Goal: Transaction & Acquisition: Purchase product/service

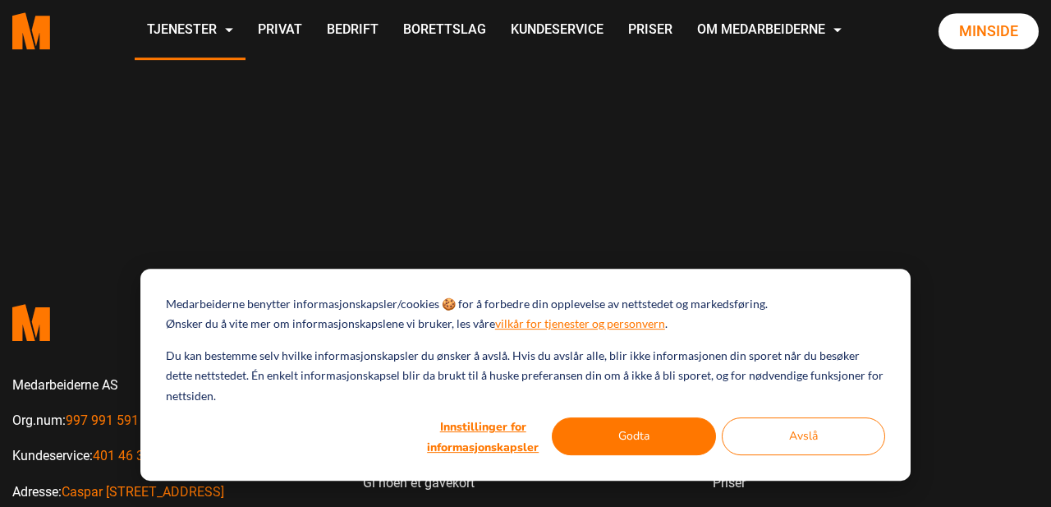
scroll to position [1573, 0]
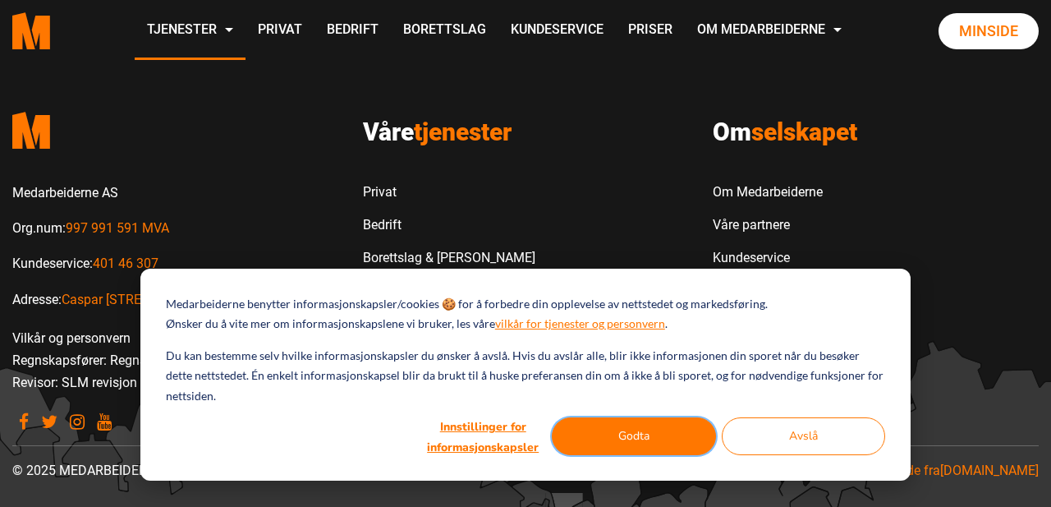
click at [673, 447] on button "Godta" at bounding box center [634, 436] width 164 height 38
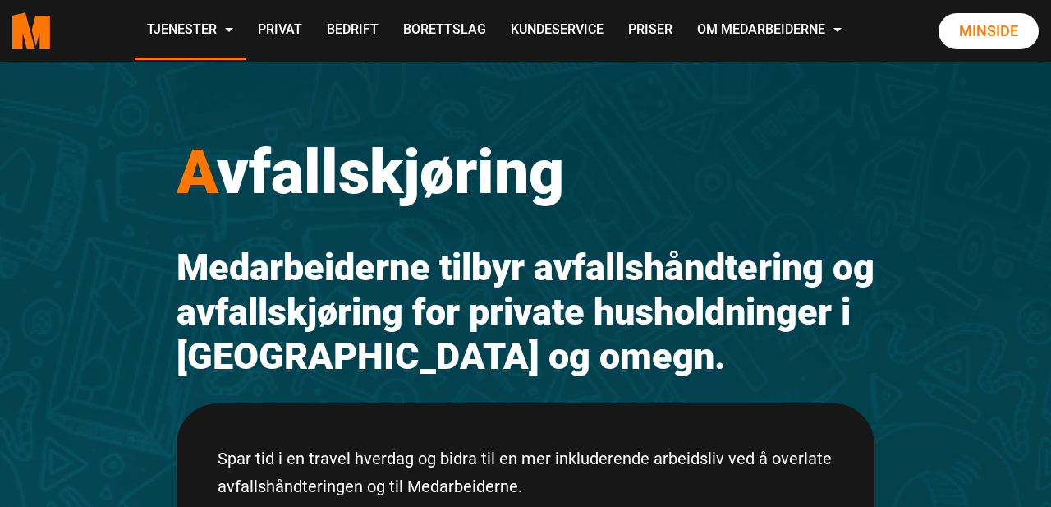
scroll to position [0, 0]
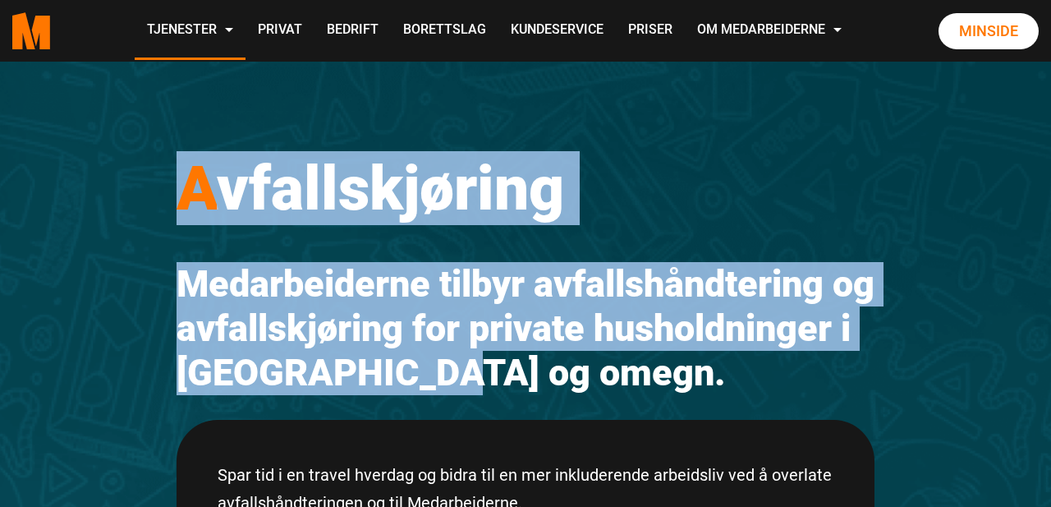
drag, startPoint x: 167, startPoint y: 155, endPoint x: 714, endPoint y: 375, distance: 589.5
copy div "A vfallskjøring Medarbeiderne tilbyr avfallshåndtering og avfallskjøring for pr…"
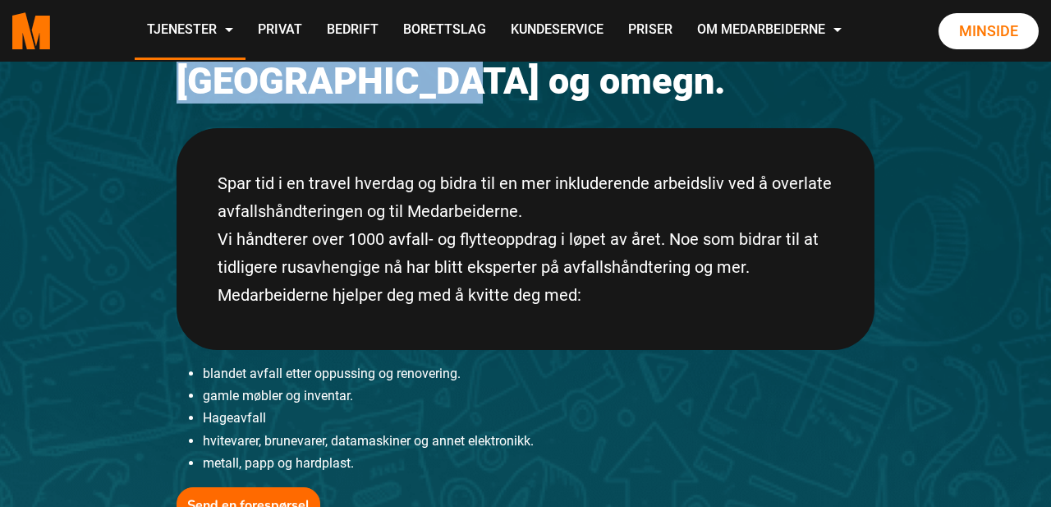
scroll to position [295, 0]
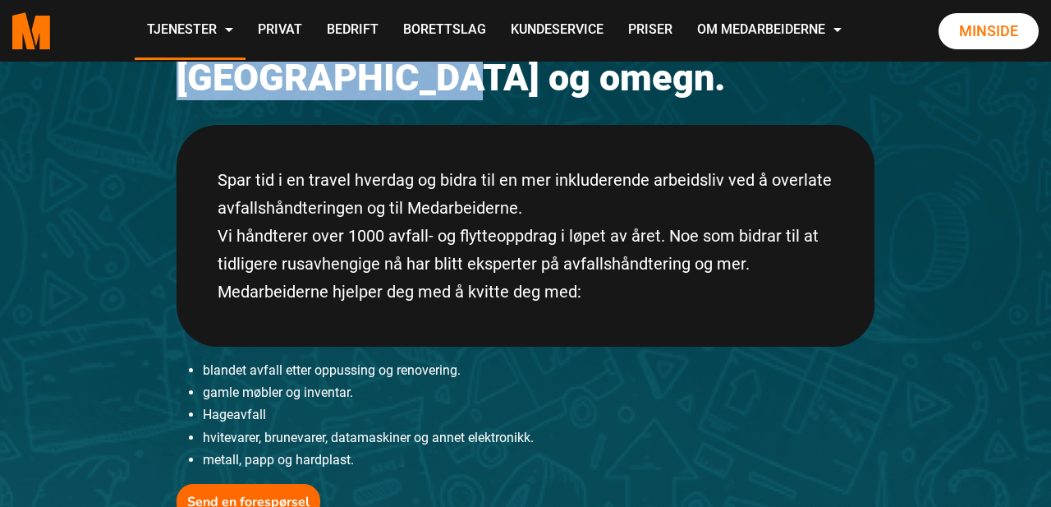
drag, startPoint x: 217, startPoint y: 169, endPoint x: 567, endPoint y: 326, distance: 384.1
click at [567, 326] on div "Spar tid i en travel hverdag og bidra til en mer inkluderende arbeidsliv ved å …" at bounding box center [526, 236] width 698 height 222
copy div "Spar tid i en travel hverdag og bidra til en mer inkluderende arbeidsliv ved å …"
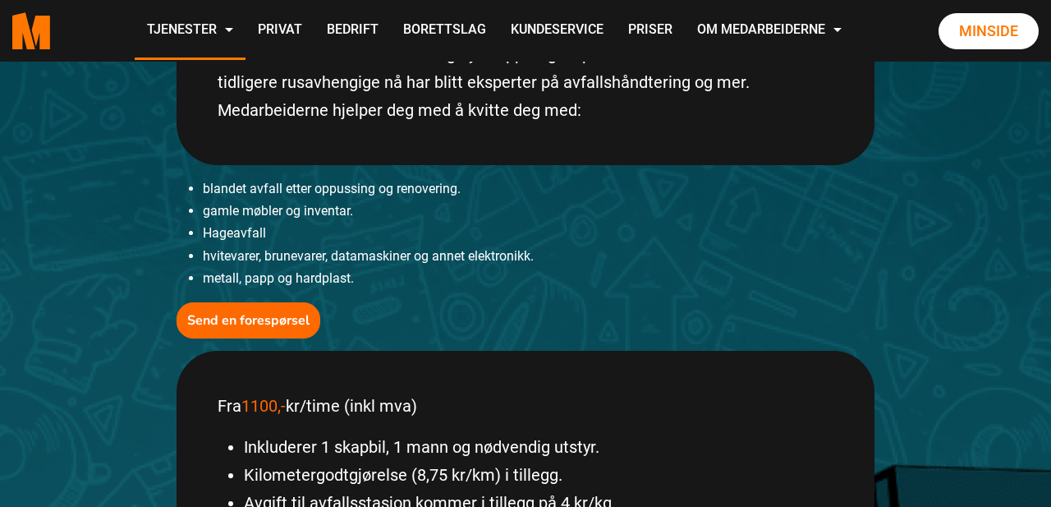
scroll to position [487, 0]
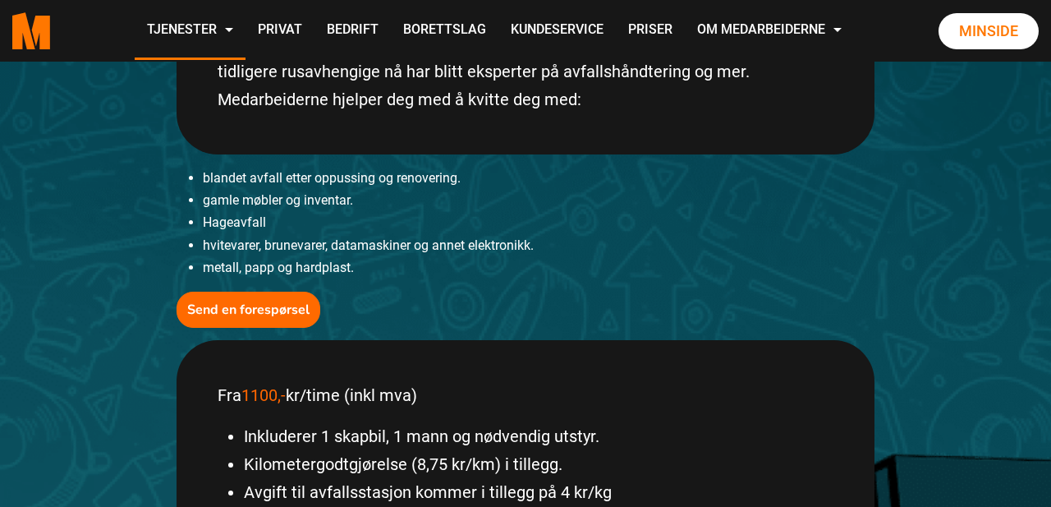
drag, startPoint x: 198, startPoint y: 169, endPoint x: 317, endPoint y: 240, distance: 138.4
click at [317, 240] on ul "blandet avfall etter oppussing og renovering. gamle møbler og inventar. Hageavf…" at bounding box center [526, 223] width 698 height 112
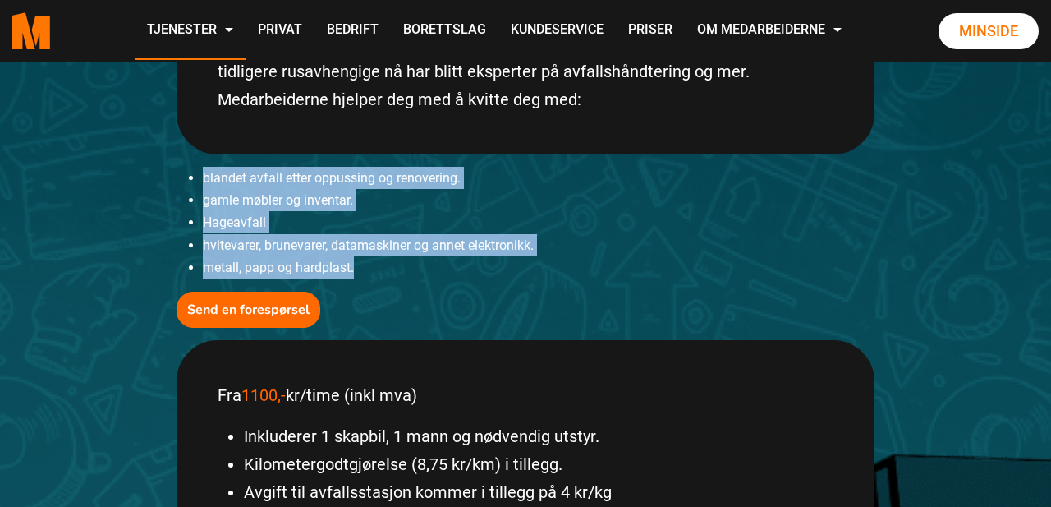
drag, startPoint x: 204, startPoint y: 177, endPoint x: 332, endPoint y: 288, distance: 169.3
click at [332, 288] on div "A vfallskjøring Medarbeiderne tilbyr avfallshåndtering og avfallskjøring for pr…" at bounding box center [525, 180] width 723 height 1106
copy div "blandet avfall etter oppussing og renovering. gamle møbler og inventar. Hageavf…"
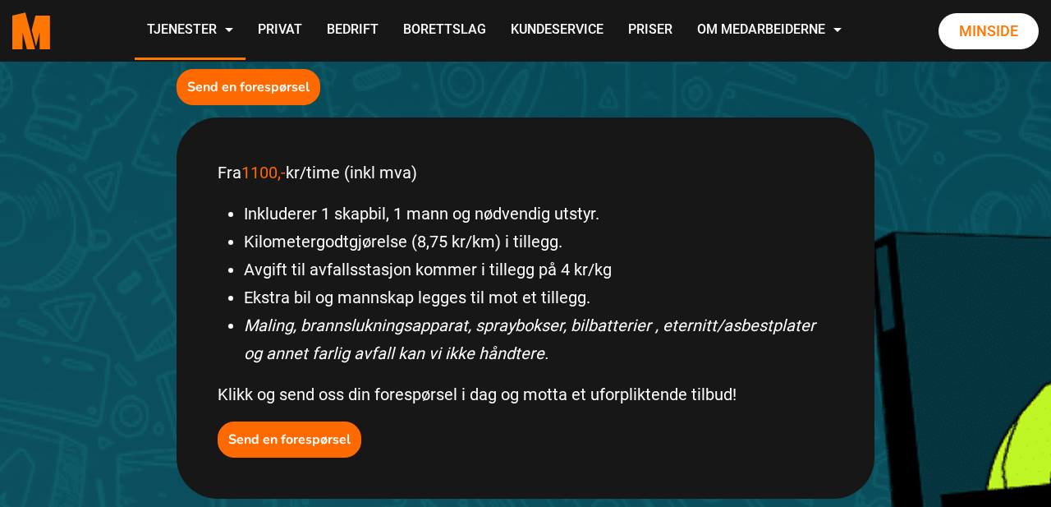
scroll to position [710, 0]
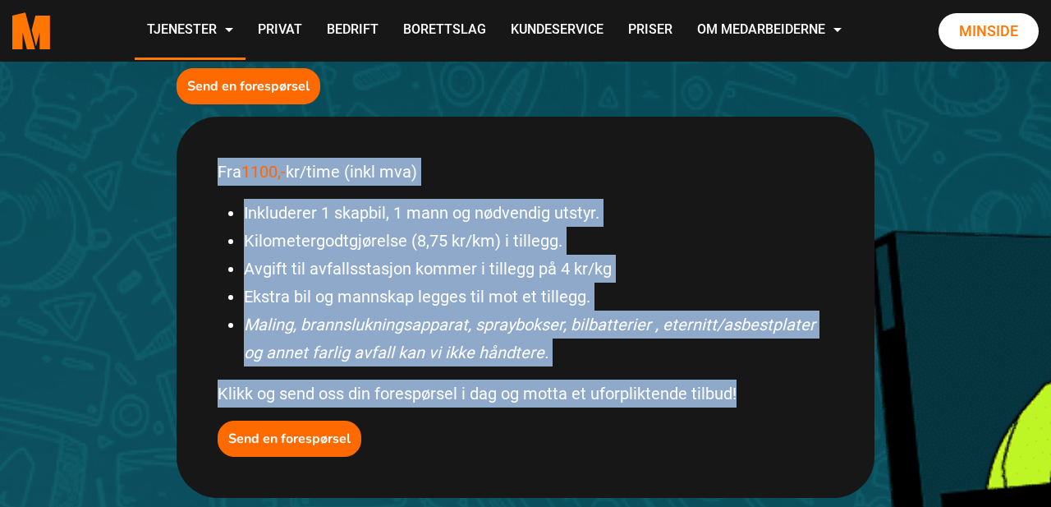
drag, startPoint x: 218, startPoint y: 174, endPoint x: 769, endPoint y: 393, distance: 593.5
click at [769, 393] on div "Fra 1100,- kr/time (inkl mva) Inkluderer 1 skapbil, 1 mann og nødvendig utstyr.…" at bounding box center [526, 307] width 698 height 381
copy div "Fra 1100,- kr/time (inkl mva) Inkluderer 1 skapbil, 1 mann og nødvendig utstyr.…"
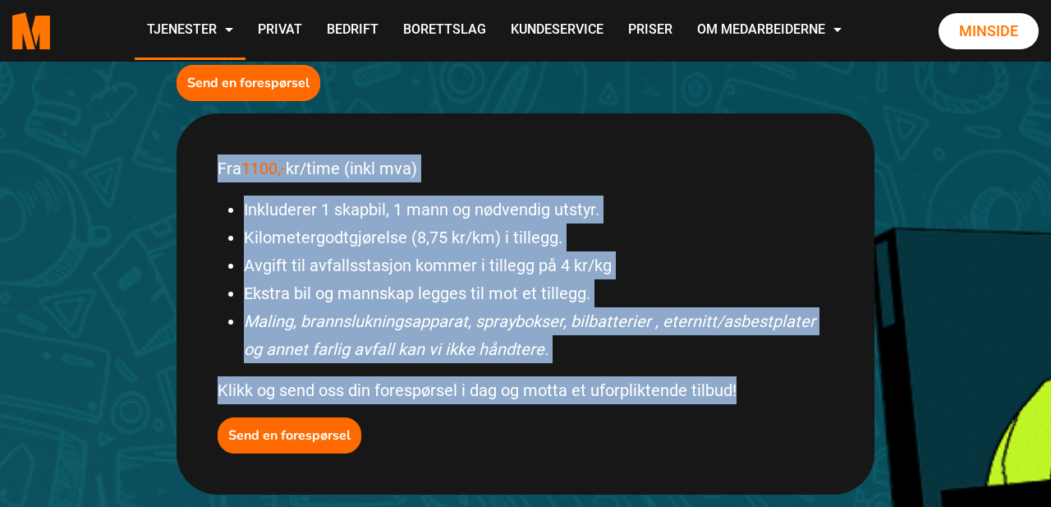
scroll to position [713, 0]
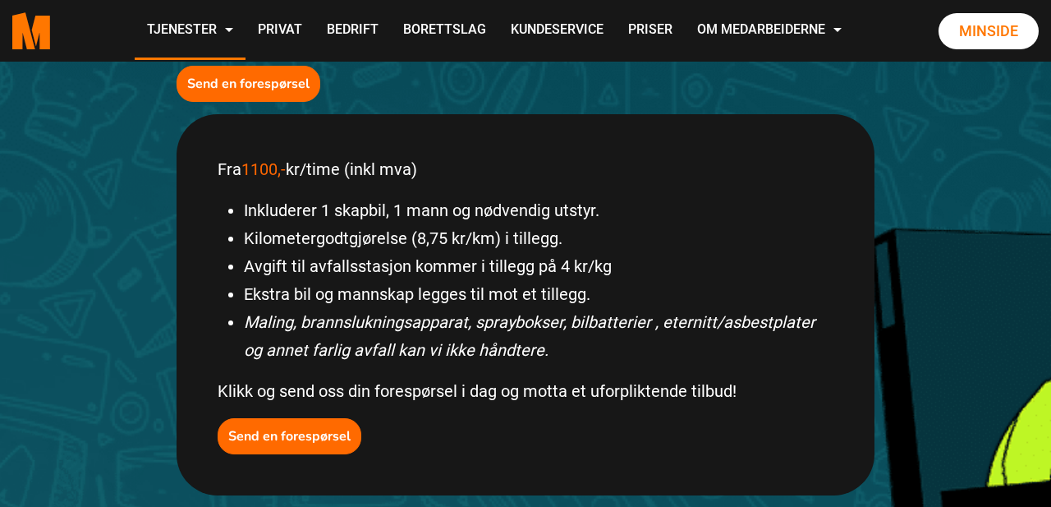
click at [127, 200] on div "A vfallskjøring Medarbeiderne tilbyr avfallshåndtering og avfallskjøring for pr…" at bounding box center [525, 31] width 1051 height 1364
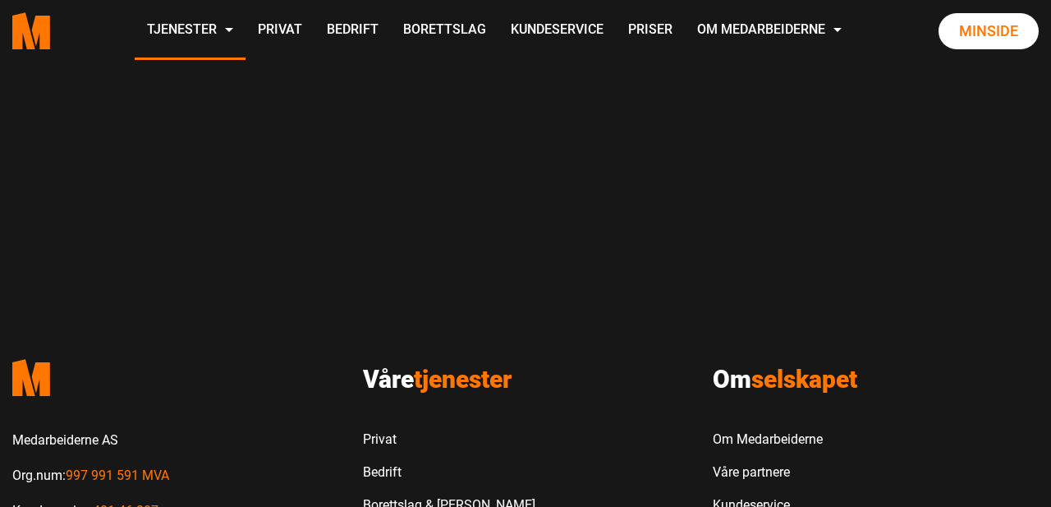
scroll to position [1325, 0]
